Goal: Transaction & Acquisition: Purchase product/service

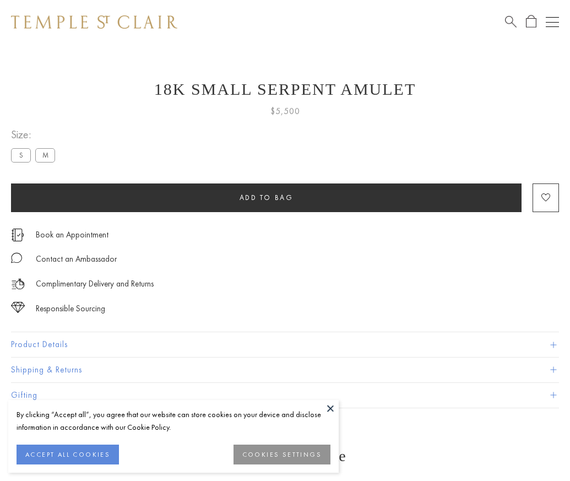
click at [266, 197] on span "Add to bag" at bounding box center [267, 197] width 54 height 9
